Goal: Information Seeking & Learning: Learn about a topic

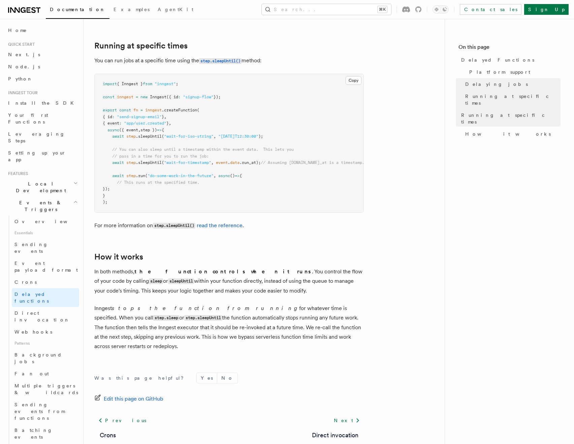
scroll to position [430, 0]
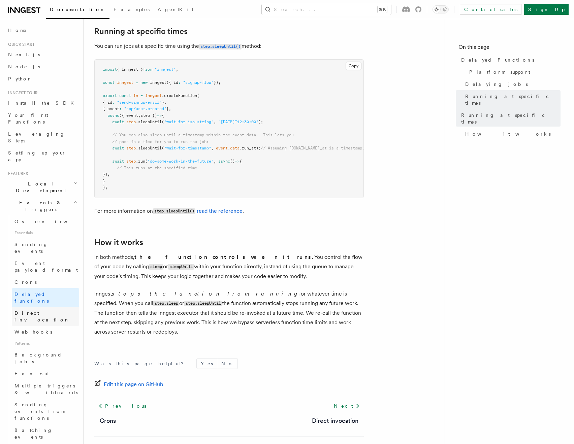
click at [37, 307] on link "Direct invocation" at bounding box center [45, 316] width 67 height 19
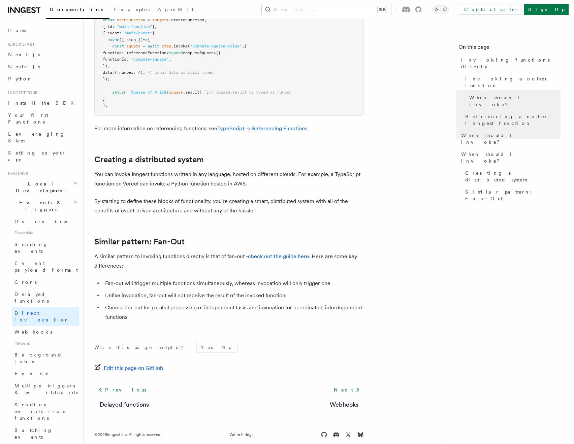
scroll to position [790, 0]
click at [41, 428] on span "Batching events" at bounding box center [33, 434] width 38 height 12
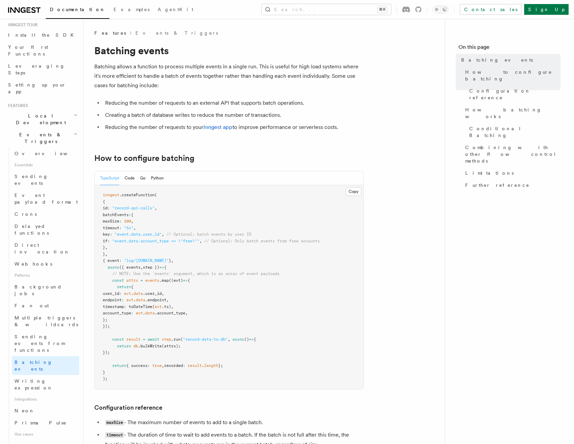
scroll to position [133, 0]
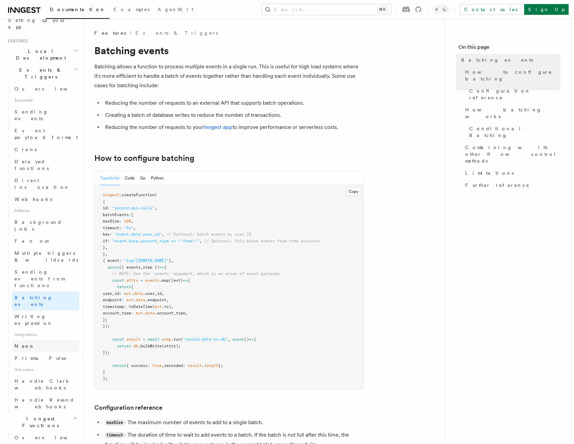
click at [38, 340] on link "Neon" at bounding box center [45, 346] width 67 height 12
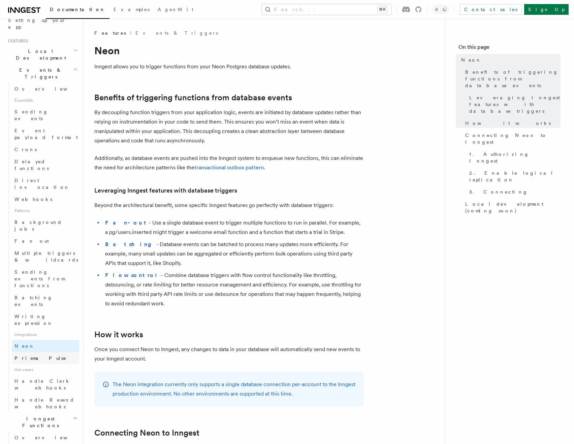
click at [35, 356] on span "Prisma Pulse" at bounding box center [40, 358] width 52 height 5
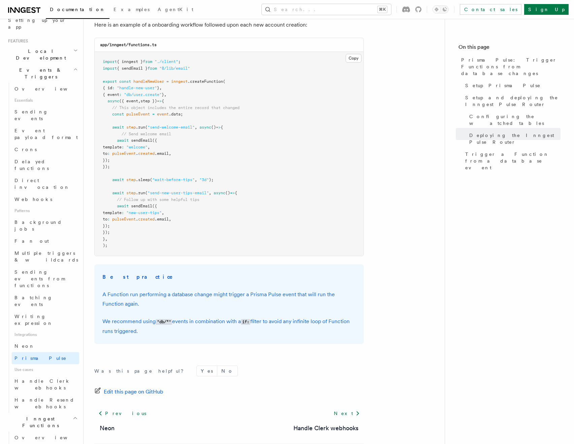
scroll to position [914, 0]
click at [52, 378] on span "Handle Clerk webhooks" at bounding box center [46, 384] width 65 height 13
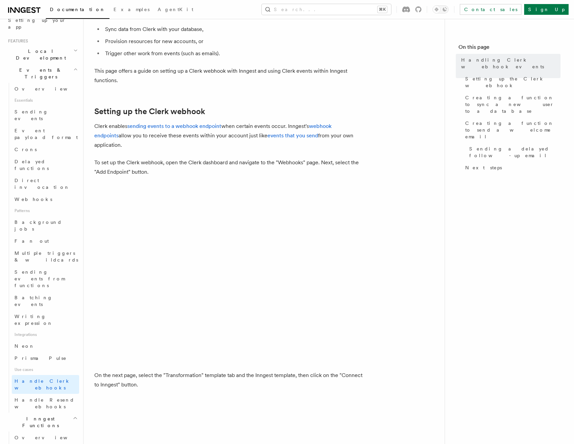
scroll to position [278, 0]
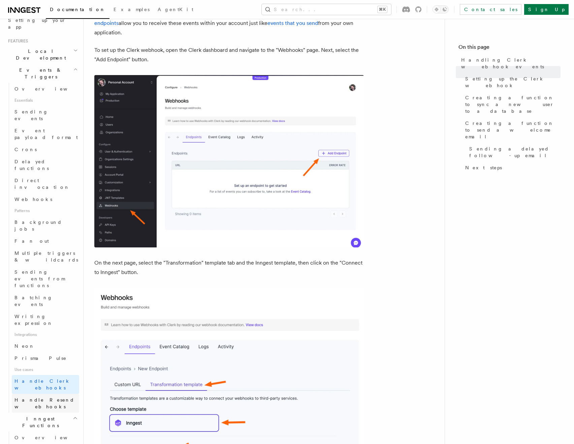
click at [71, 394] on link "Handle Resend webhooks" at bounding box center [45, 403] width 67 height 19
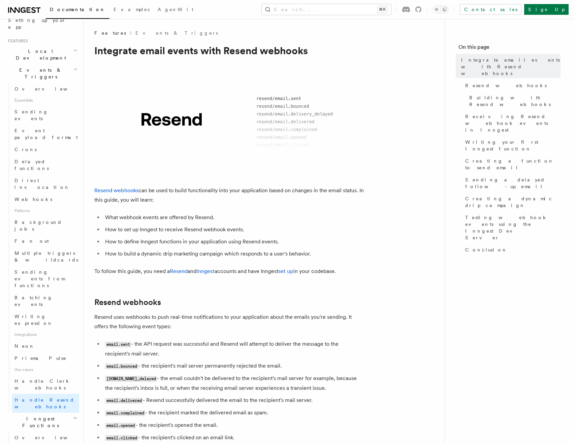
click at [242, 249] on li "How to build a dynamic drip marketing campaign which responds to a user's behav…" at bounding box center [233, 253] width 261 height 9
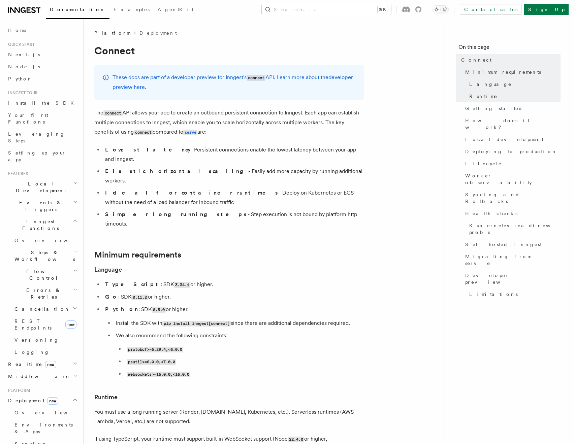
click at [245, 305] on li "Python : SDK 0.5.0 or higher. Install the SDK with pip install inngest[connect]…" at bounding box center [233, 342] width 261 height 74
drag, startPoint x: 135, startPoint y: 113, endPoint x: 285, endPoint y: 109, distance: 150.6
click at [285, 109] on p "The connect API allows your app to create an outbound persistent connection to …" at bounding box center [228, 122] width 269 height 29
drag, startPoint x: 301, startPoint y: 112, endPoint x: 155, endPoint y: 114, distance: 146.5
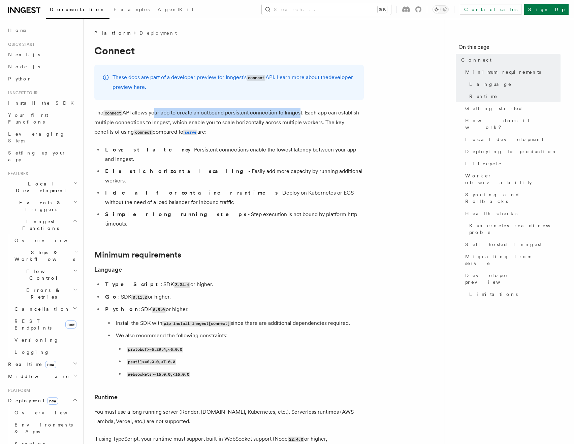
click at [155, 114] on p "The connect API allows your app to create an outbound persistent connection to …" at bounding box center [228, 122] width 269 height 29
drag, startPoint x: 131, startPoint y: 113, endPoint x: 271, endPoint y: 113, distance: 140.4
click at [271, 113] on p "The connect API allows your app to create an outbound persistent connection to …" at bounding box center [228, 122] width 269 height 29
drag, startPoint x: 297, startPoint y: 111, endPoint x: 141, endPoint y: 113, distance: 155.9
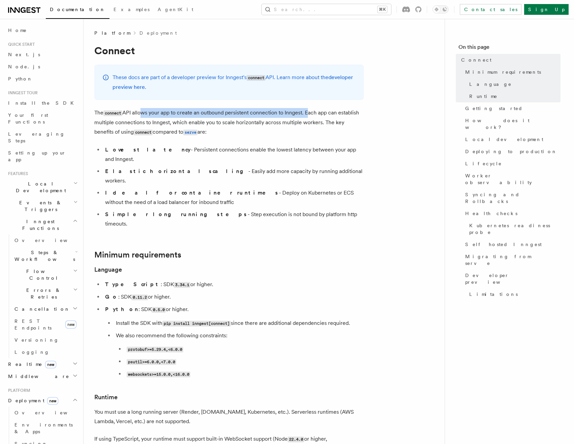
click at [141, 113] on p "The connect API allows your app to create an outbound persistent connection to …" at bounding box center [228, 122] width 269 height 29
drag, startPoint x: 95, startPoint y: 112, endPoint x: 170, endPoint y: 121, distance: 75.3
click at [170, 121] on p "The connect API allows your app to create an outbound persistent connection to …" at bounding box center [228, 122] width 269 height 29
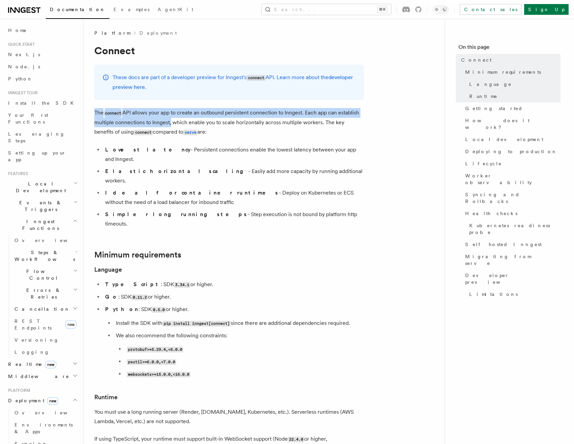
drag, startPoint x: 170, startPoint y: 122, endPoint x: 91, endPoint y: 115, distance: 79.1
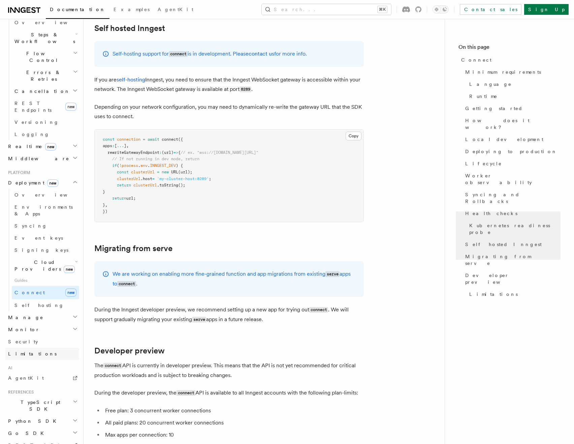
scroll to position [217, 0]
click at [26, 373] on link "AgentKit" at bounding box center [42, 379] width 74 height 12
